Goal: Information Seeking & Learning: Learn about a topic

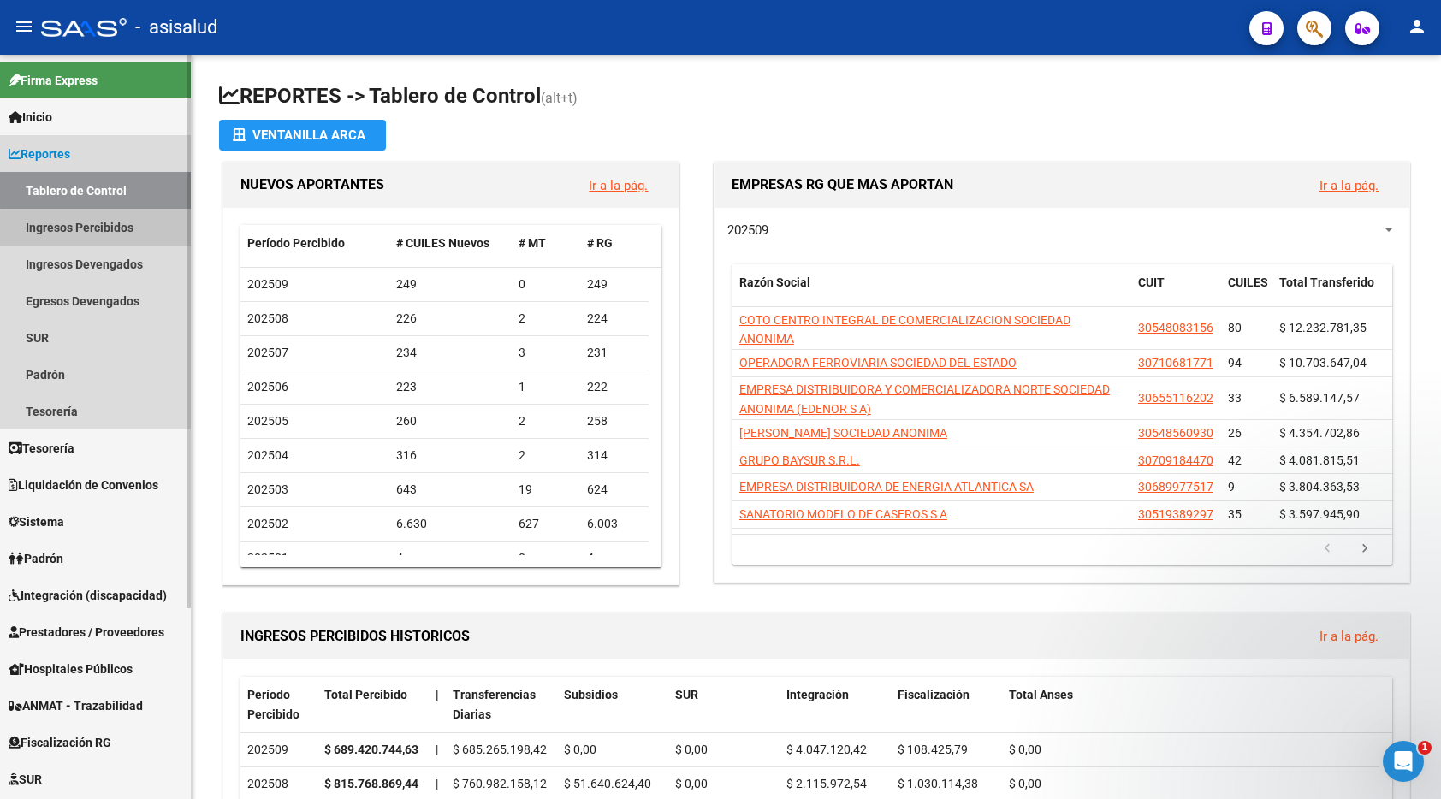
click at [108, 229] on link "Ingresos Percibidos" at bounding box center [95, 227] width 191 height 37
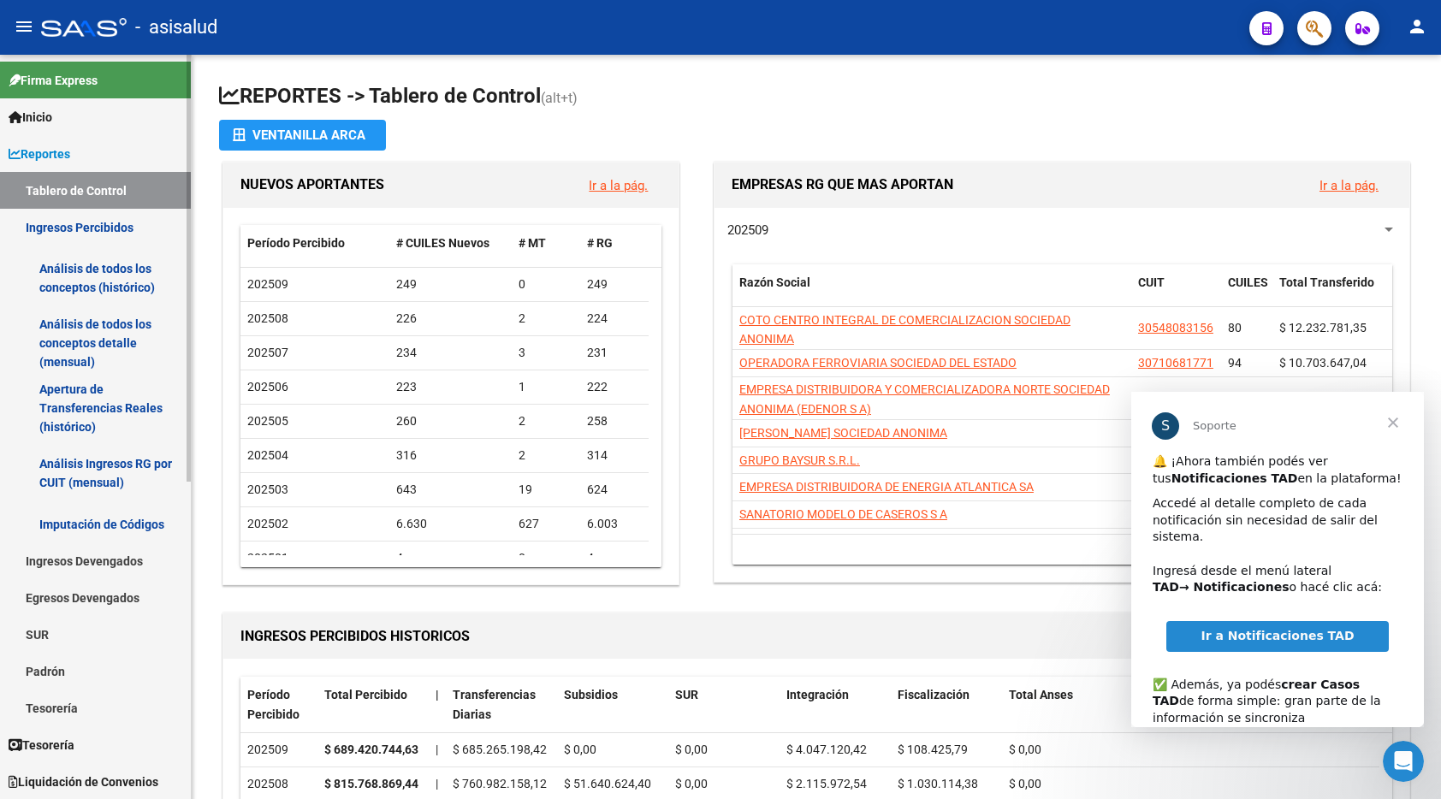
click at [96, 282] on link "Análisis de todos los conceptos (histórico)" at bounding box center [95, 278] width 191 height 65
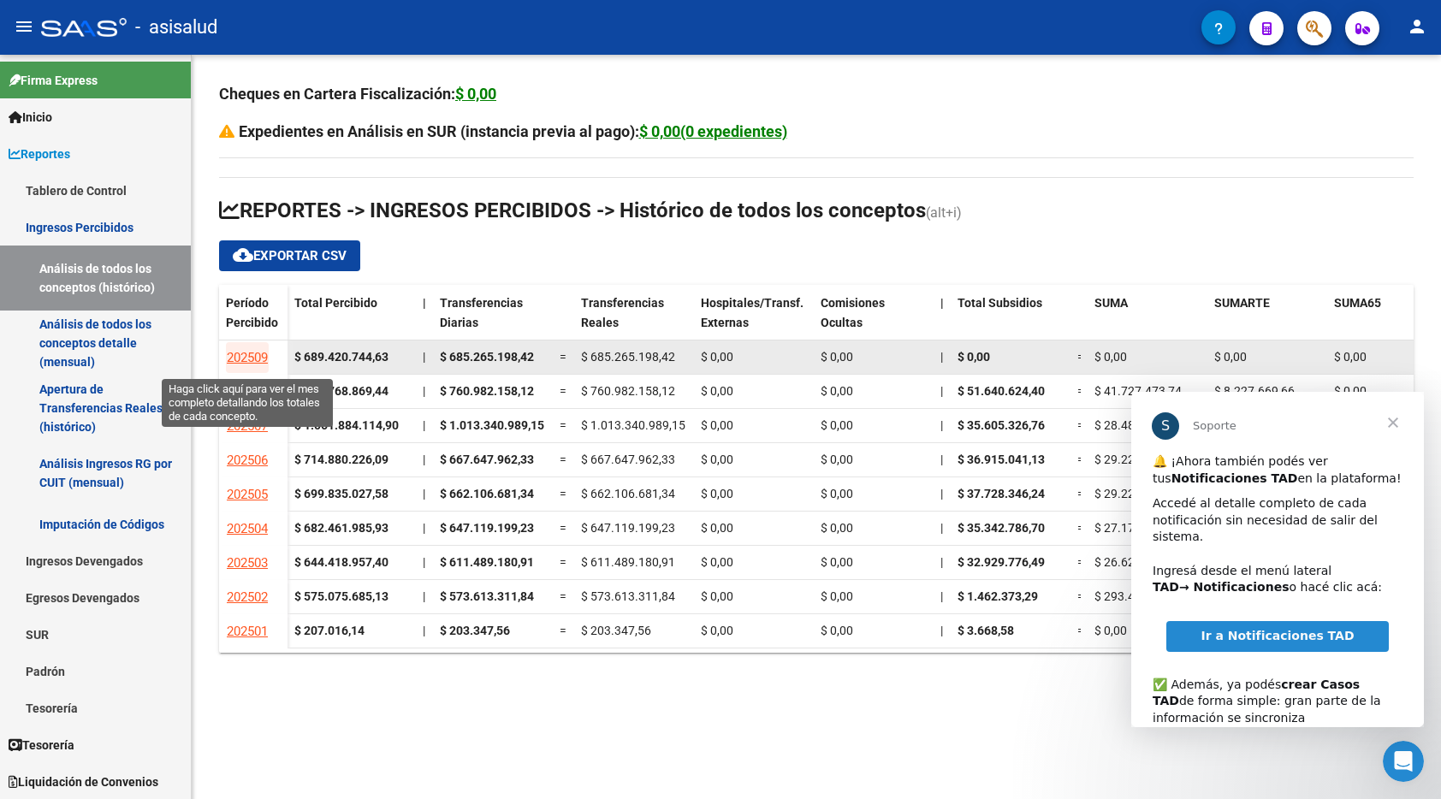
click at [257, 350] on span "202509" at bounding box center [247, 357] width 41 height 15
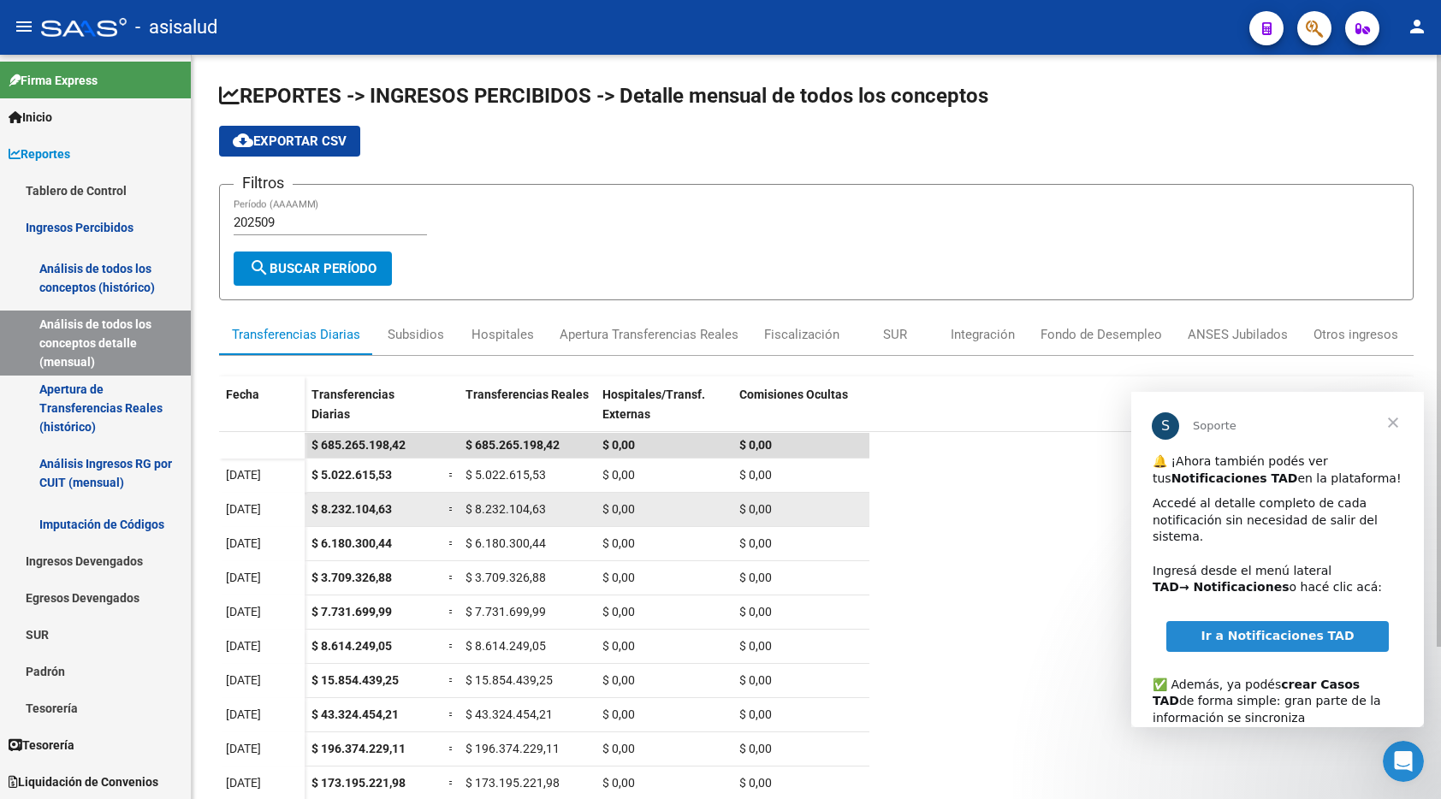
scroll to position [2, 0]
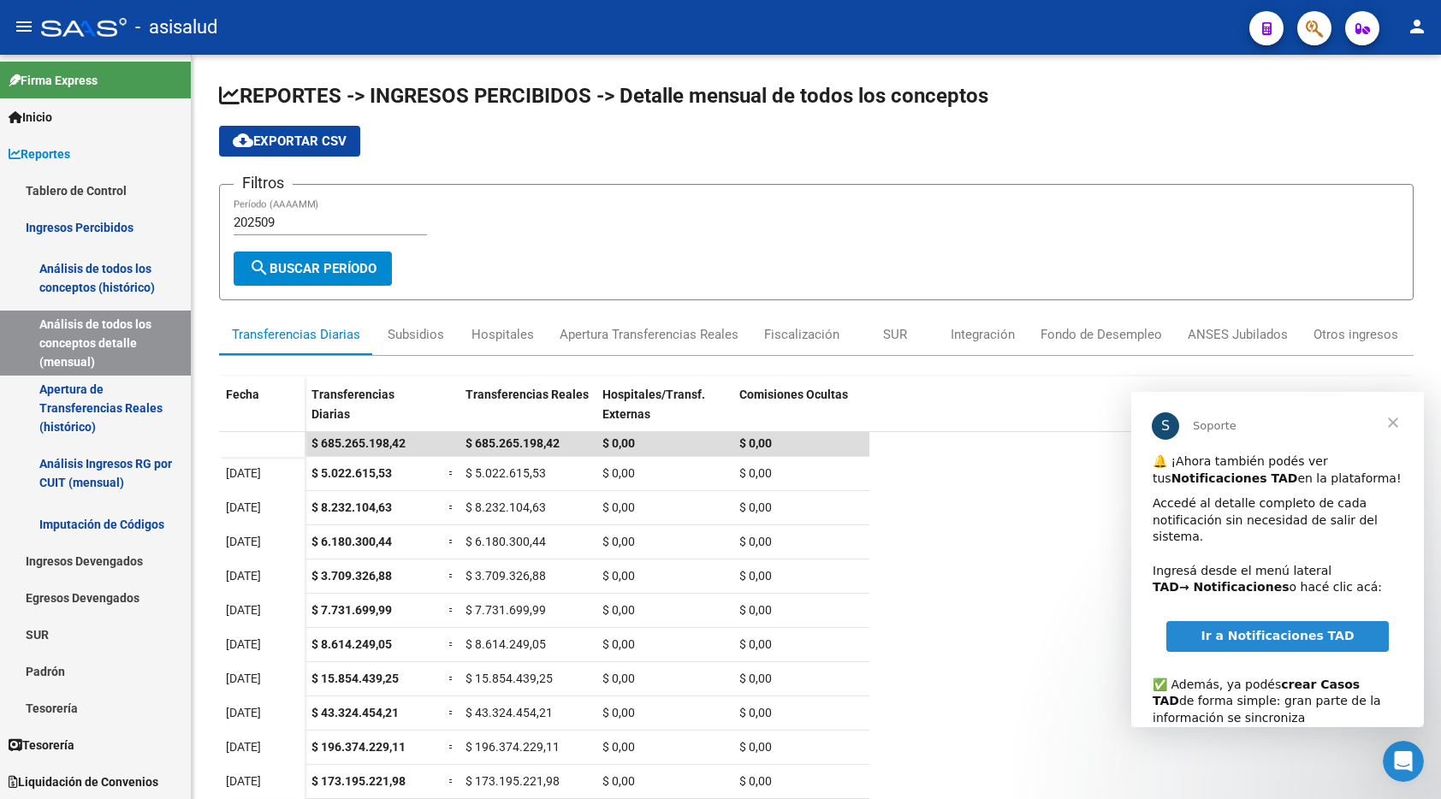
click at [1386, 422] on span "Cerrar" at bounding box center [1393, 423] width 62 height 62
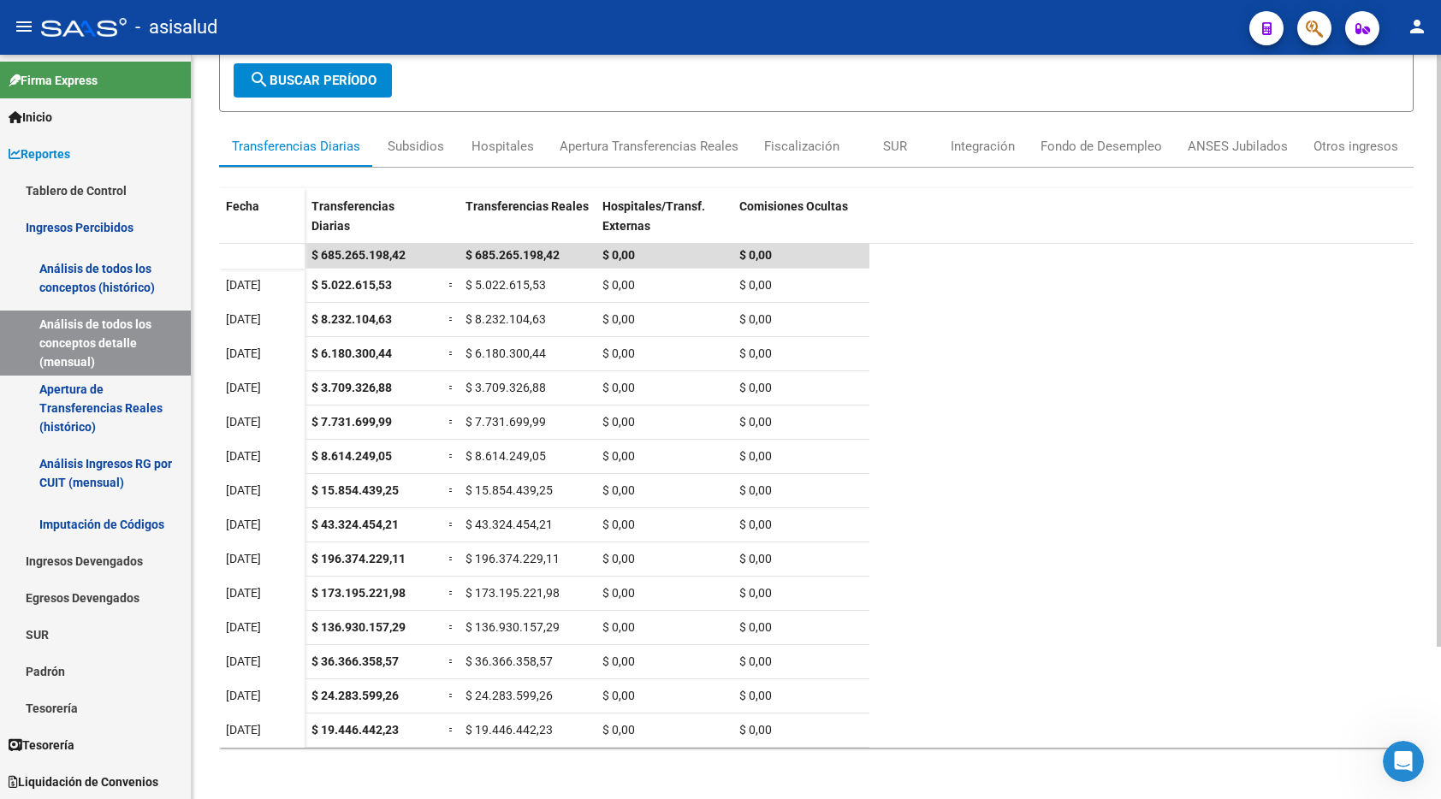
scroll to position [190, 0]
click at [1440, 668] on html "menu - asisalud person Firma Express Inicio Calendario SSS Instructivos Contact…" at bounding box center [720, 399] width 1441 height 799
